Goal: Find contact information: Find contact information

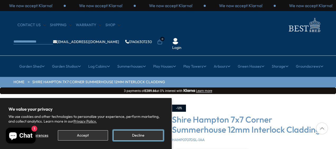
click at [156, 136] on button "Decline" at bounding box center [138, 135] width 50 height 10
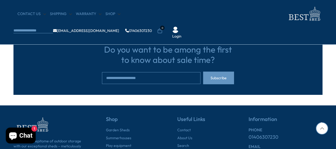
scroll to position [1642, 0]
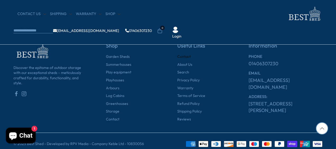
click at [187, 54] on link "Contact" at bounding box center [183, 56] width 13 height 5
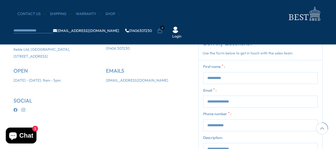
scroll to position [132, 0]
